Goal: Task Accomplishment & Management: Complete application form

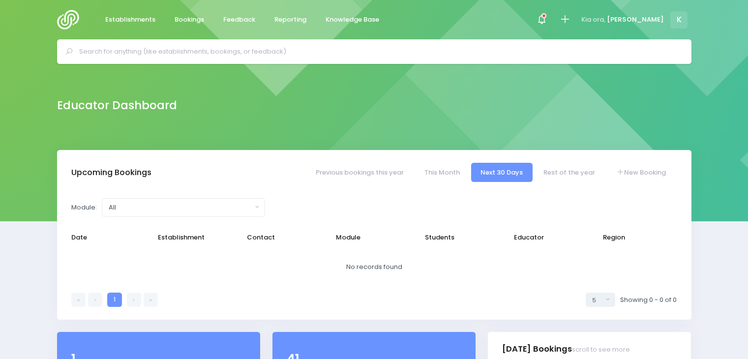
select select "5"
click at [183, 15] on span "Bookings" at bounding box center [188, 20] width 29 height 10
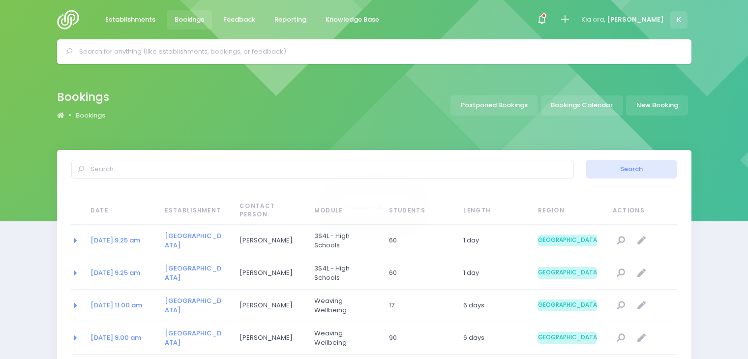
select select "20"
click at [663, 105] on link "New Booking" at bounding box center [657, 105] width 62 height 20
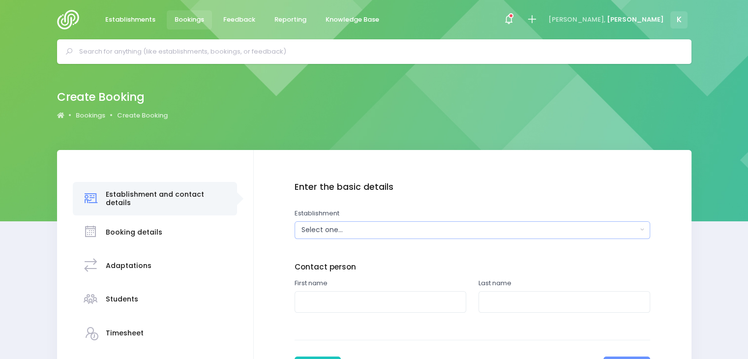
click at [335, 228] on div "Select one..." at bounding box center [468, 230] width 335 height 10
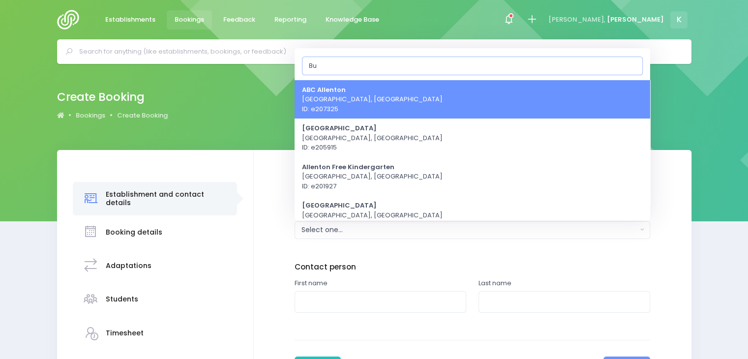
type input "B"
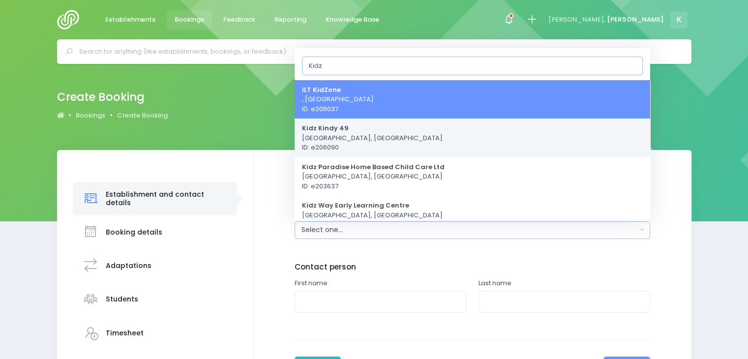
type input "Kidz"
click at [331, 130] on strong "Kidz Kindy 49" at bounding box center [325, 127] width 47 height 9
select select "206090"
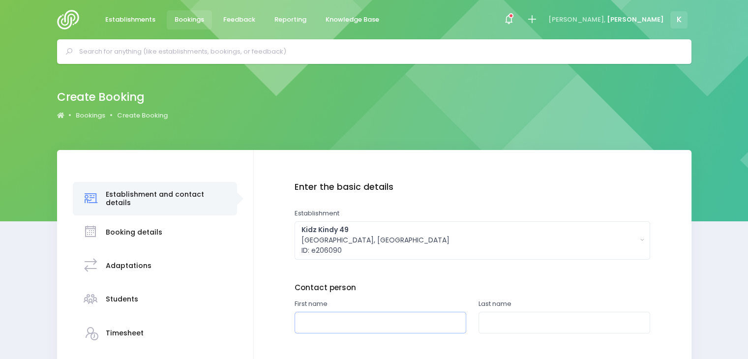
click at [335, 320] on input "text" at bounding box center [380, 323] width 172 height 22
type input "Judi"
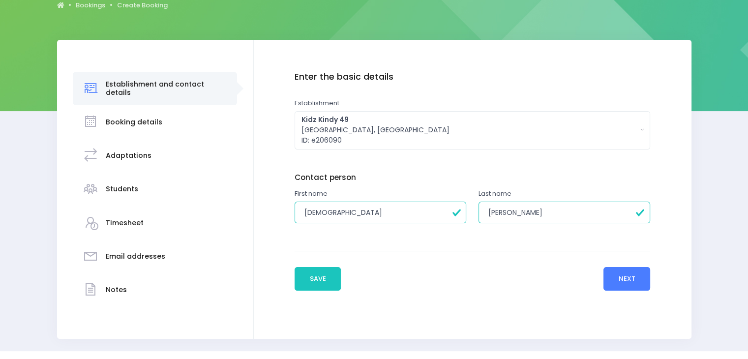
type input "Goff"
click at [627, 280] on button "Next" at bounding box center [626, 279] width 47 height 24
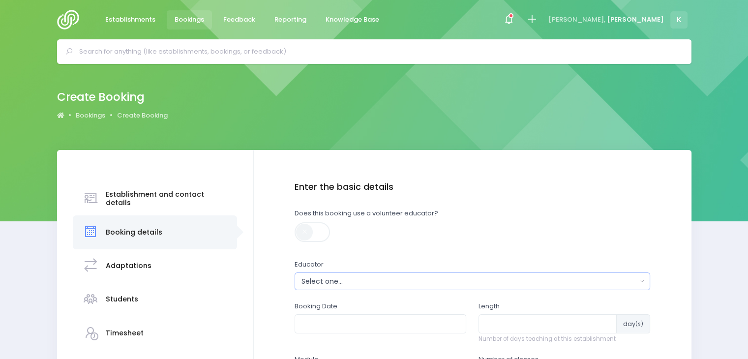
click at [358, 279] on div "Select one..." at bounding box center [468, 281] width 335 height 10
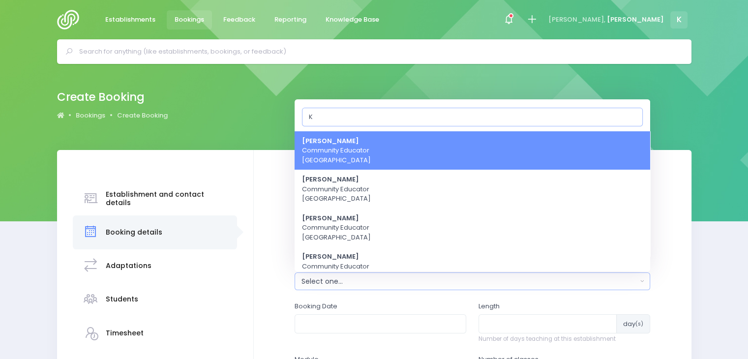
type input "K"
click at [391, 148] on link "Kathryn Halstead Community Educator South Island Region" at bounding box center [471, 150] width 355 height 39
select select "493343"
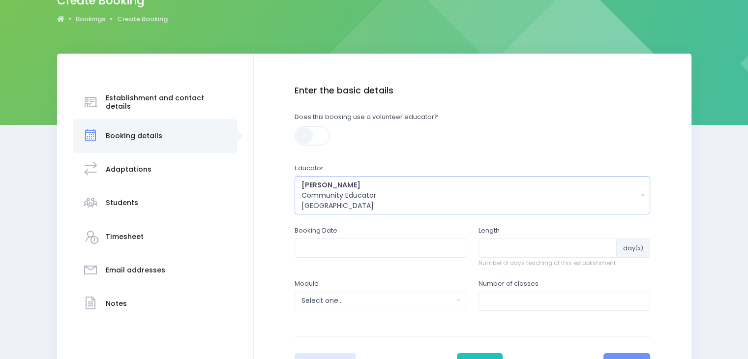
scroll to position [97, 0]
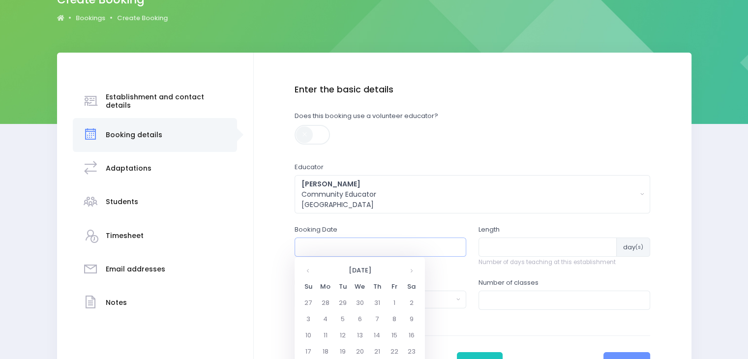
click at [345, 250] on input "text" at bounding box center [380, 246] width 172 height 19
click at [338, 270] on th "August 2025" at bounding box center [360, 270] width 86 height 16
click at [312, 347] on span "Sep" at bounding box center [315, 351] width 28 height 27
click at [324, 329] on td "15" at bounding box center [325, 335] width 17 height 16
click at [406, 313] on span "11" at bounding box center [408, 316] width 17 height 13
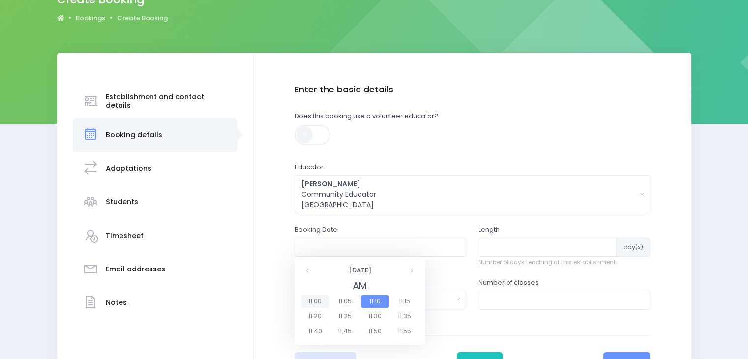
click at [314, 302] on span "11:00" at bounding box center [315, 301] width 28 height 13
type input "15/09/2025 11:00 AM"
click at [521, 238] on input "number" at bounding box center [547, 246] width 138 height 19
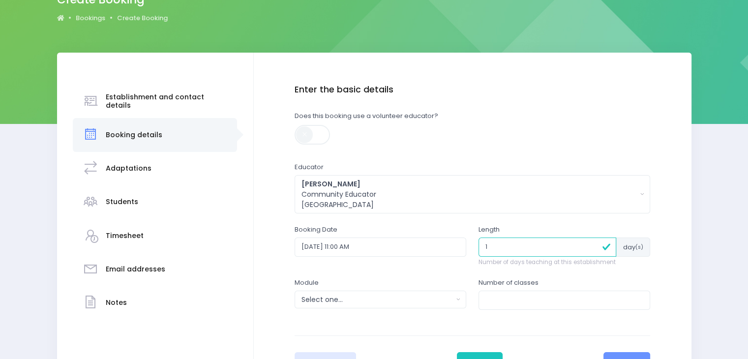
type input "1"
click at [408, 296] on div "Select one..." at bounding box center [376, 299] width 151 height 10
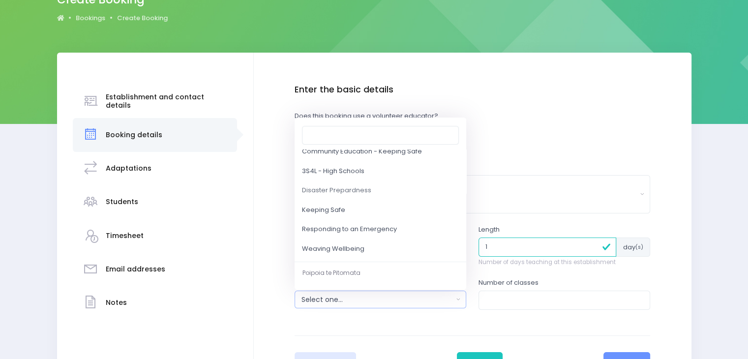
scroll to position [96, 0]
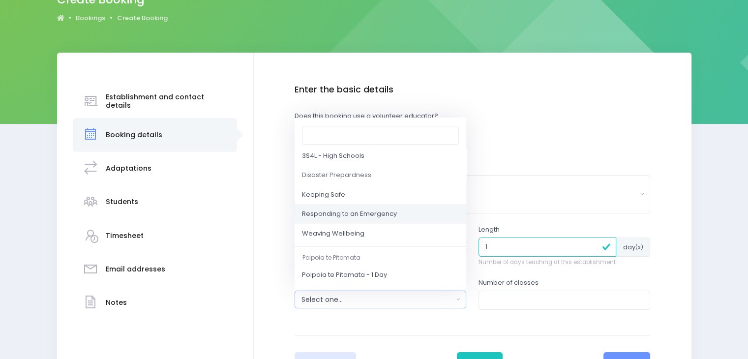
click at [396, 213] on link "Responding to an Emergency" at bounding box center [380, 214] width 172 height 20
select select "Responding to an Emergency"
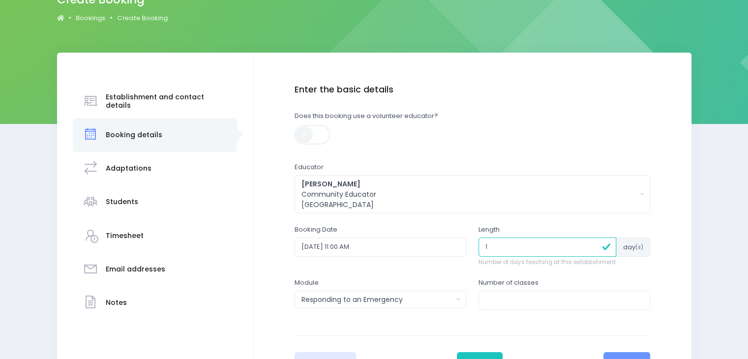
click at [489, 289] on div "Number of classes" at bounding box center [564, 293] width 172 height 31
click at [489, 297] on input "number" at bounding box center [564, 300] width 172 height 19
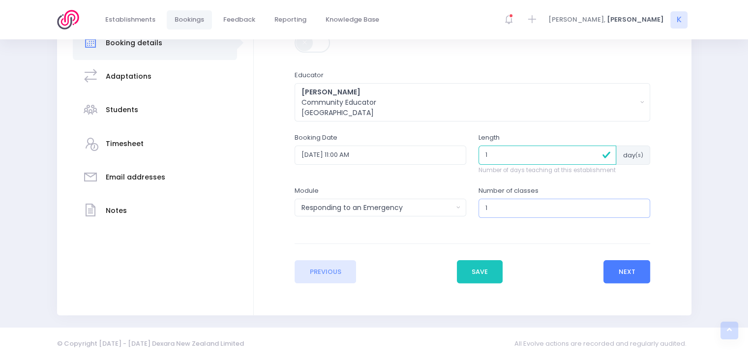
type input "1"
click at [629, 266] on button "Next" at bounding box center [626, 272] width 47 height 24
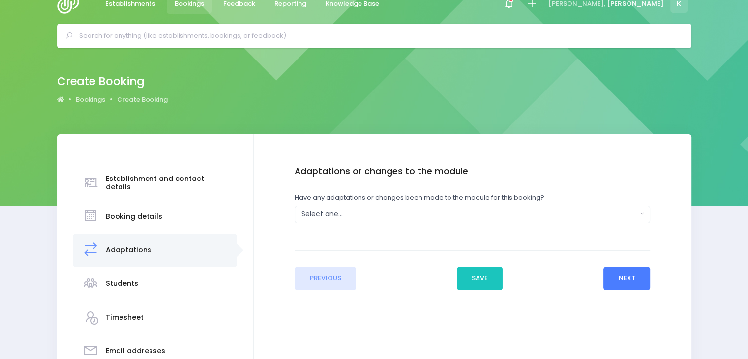
scroll to position [0, 0]
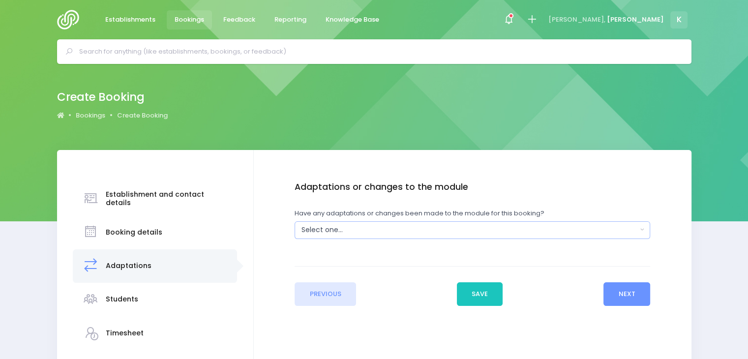
click at [373, 234] on div "Select one..." at bounding box center [468, 230] width 335 height 10
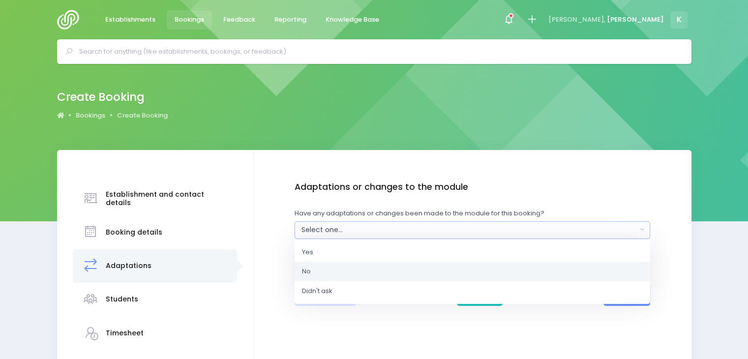
click at [329, 270] on link "No" at bounding box center [471, 272] width 355 height 20
select select "No"
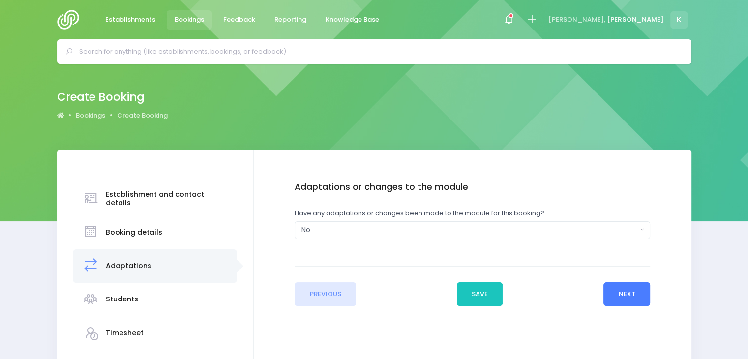
click at [628, 285] on button "Next" at bounding box center [626, 294] width 47 height 24
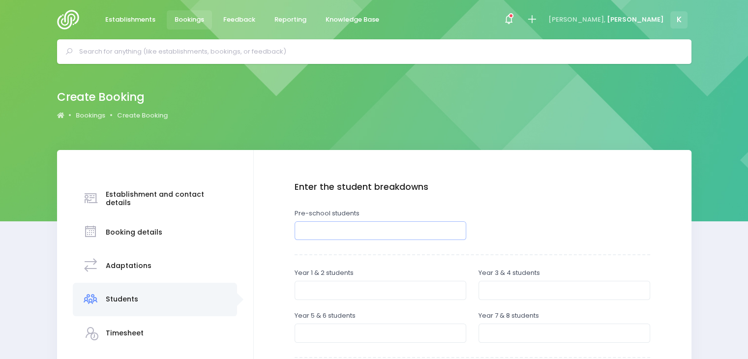
click at [366, 229] on input "number" at bounding box center [380, 230] width 172 height 19
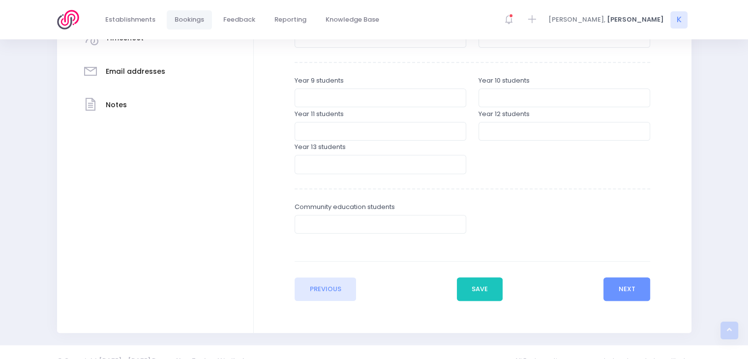
scroll to position [312, 0]
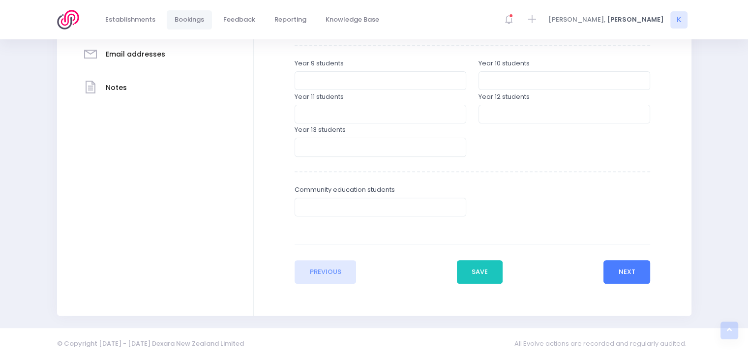
type input "30"
click at [625, 272] on button "Next" at bounding box center [626, 272] width 47 height 24
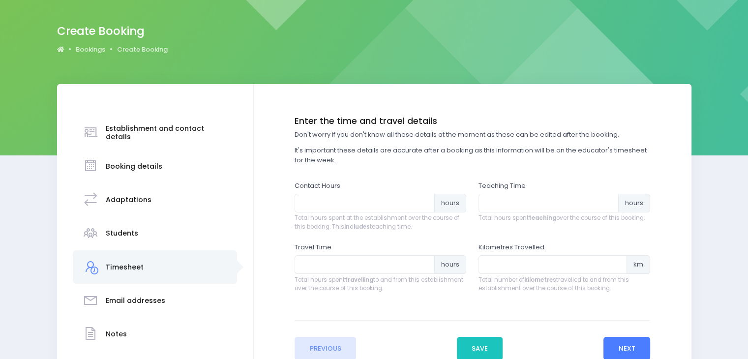
scroll to position [0, 0]
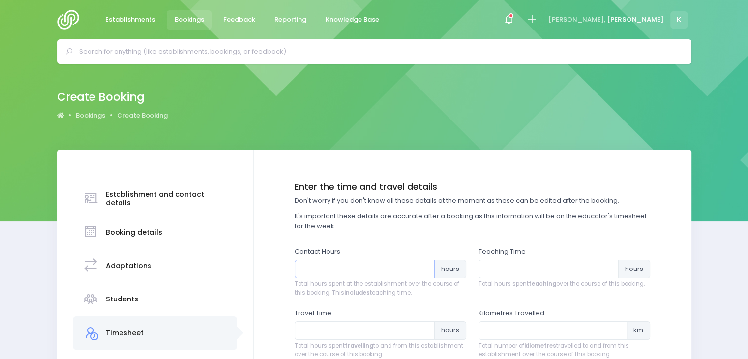
click at [367, 268] on input "number" at bounding box center [364, 269] width 140 height 19
type input "1"
click at [503, 270] on input "number" at bounding box center [548, 269] width 140 height 19
type input "0.75"
click at [332, 330] on input "number" at bounding box center [364, 330] width 140 height 19
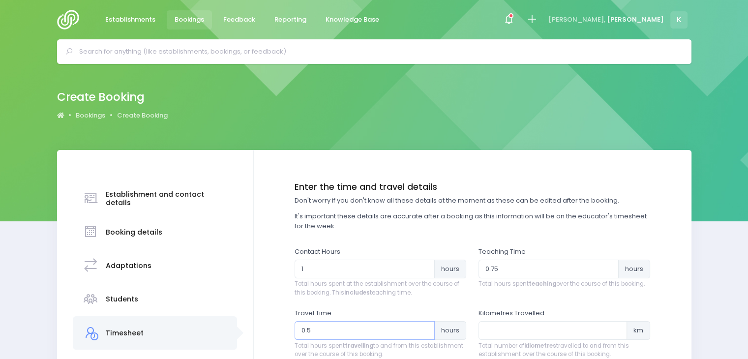
type input "0.5"
click at [486, 325] on input "number" at bounding box center [552, 330] width 148 height 19
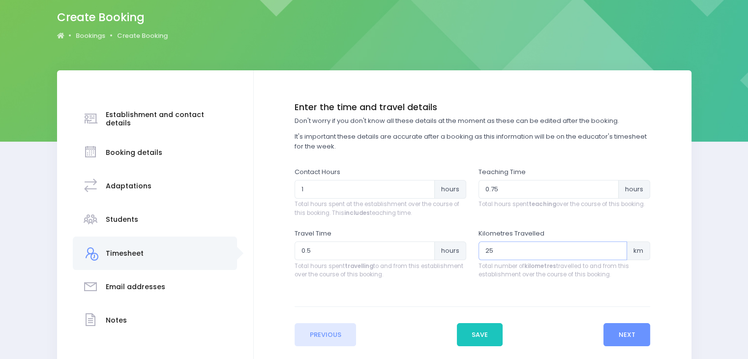
scroll to position [143, 0]
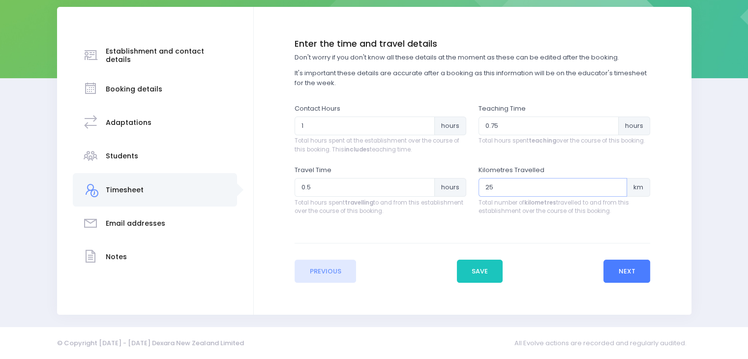
type input "25"
click at [623, 263] on button "Next" at bounding box center [626, 272] width 47 height 24
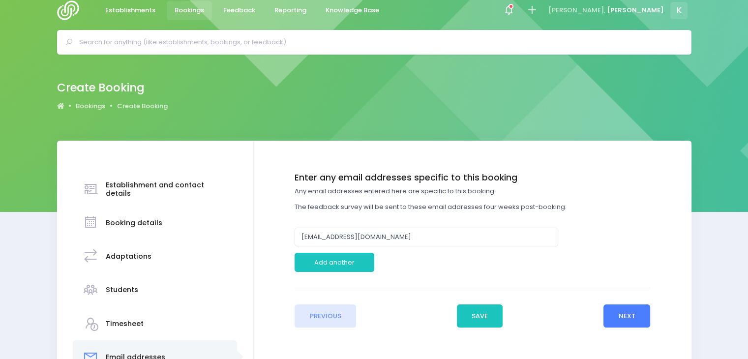
scroll to position [0, 0]
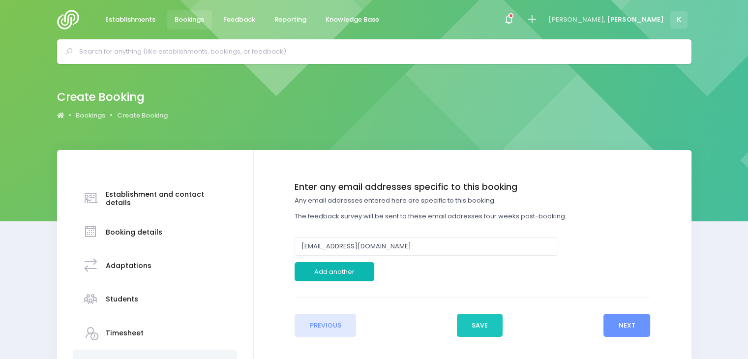
click at [330, 275] on button "Add another" at bounding box center [334, 271] width 80 height 19
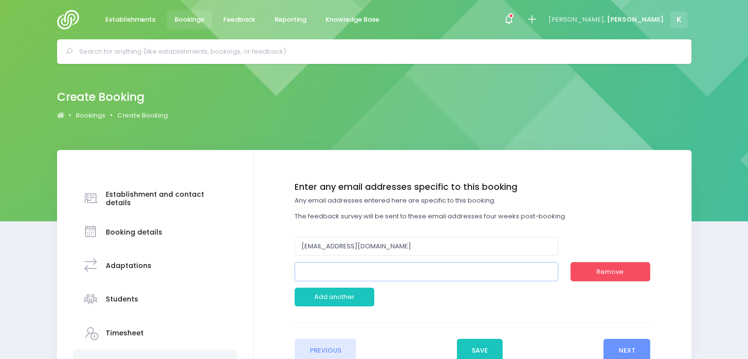
click at [311, 271] on input "email" at bounding box center [425, 271] width 263 height 19
paste input "[EMAIL_ADDRESS][DOMAIN_NAME]"
type input "[EMAIL_ADDRESS][DOMAIN_NAME]"
click at [454, 300] on div at bounding box center [518, 297] width 276 height 19
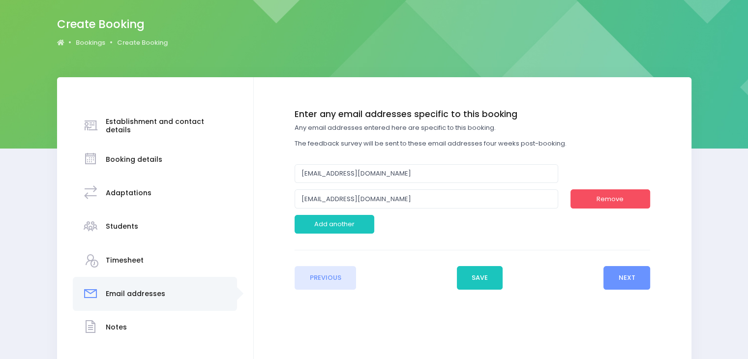
scroll to position [79, 0]
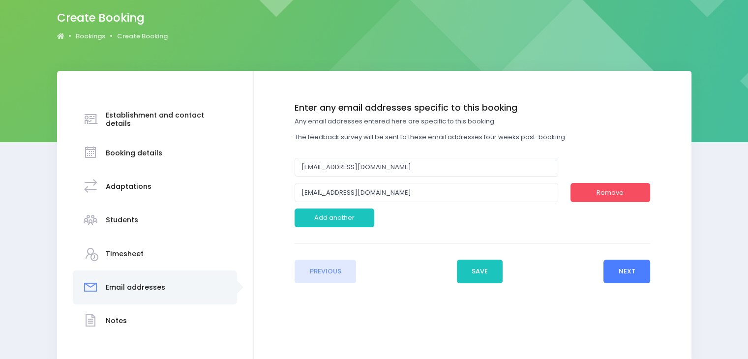
click at [629, 267] on button "Next" at bounding box center [626, 272] width 47 height 24
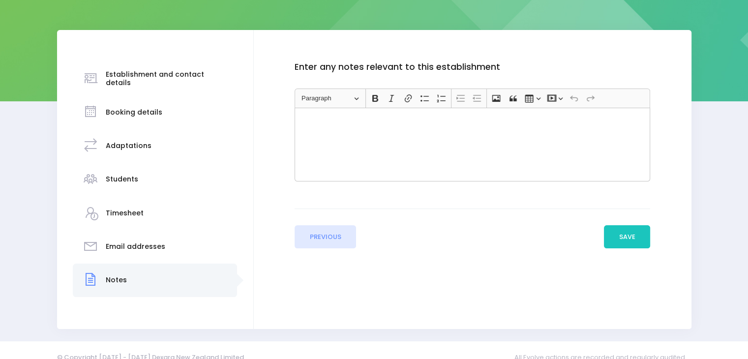
scroll to position [134, 0]
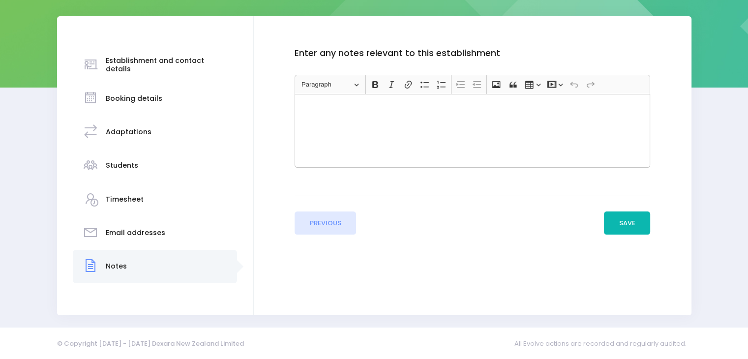
click at [622, 220] on button "Save" at bounding box center [627, 223] width 46 height 24
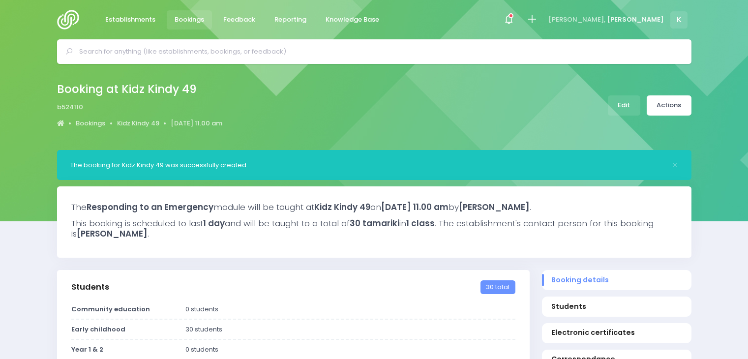
select select "5"
click at [663, 109] on link "Actions" at bounding box center [668, 105] width 45 height 20
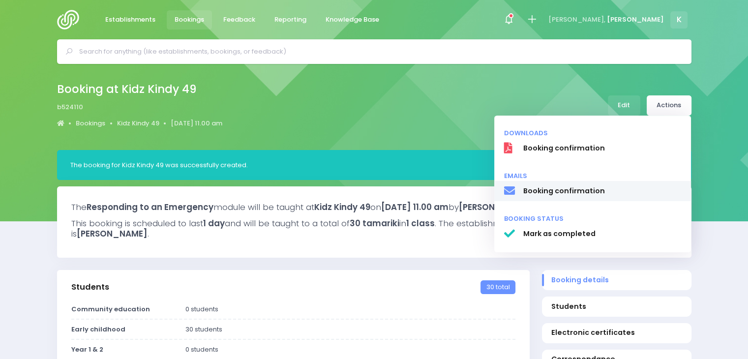
click at [554, 190] on span "Booking confirmation" at bounding box center [602, 191] width 158 height 10
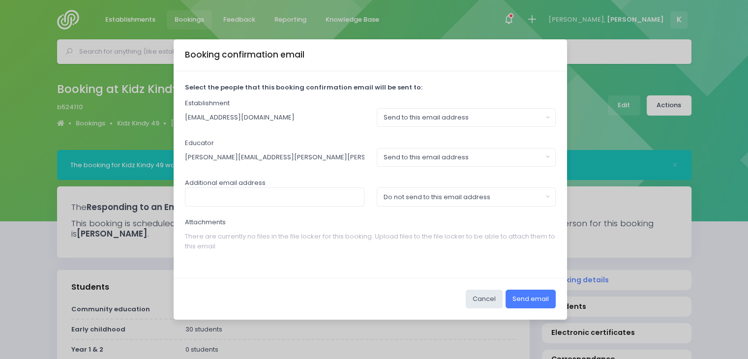
click at [536, 299] on button "Send email" at bounding box center [530, 299] width 50 height 19
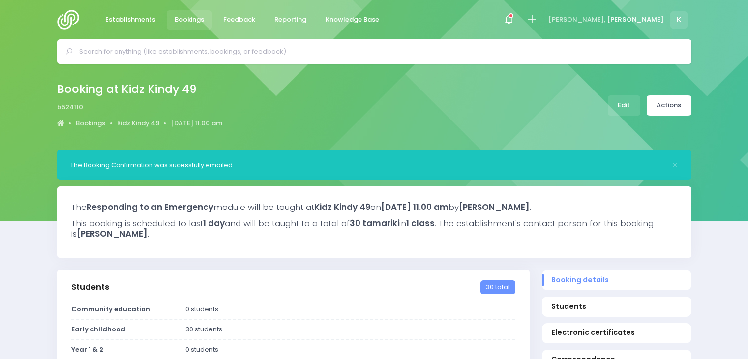
select select "5"
